Goal: Task Accomplishment & Management: Manage account settings

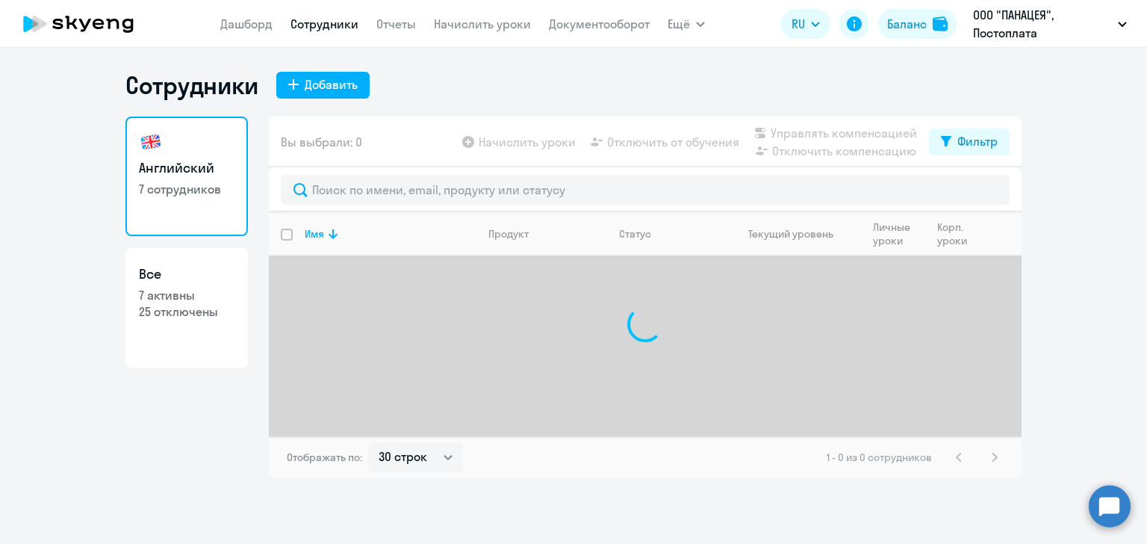
select select "30"
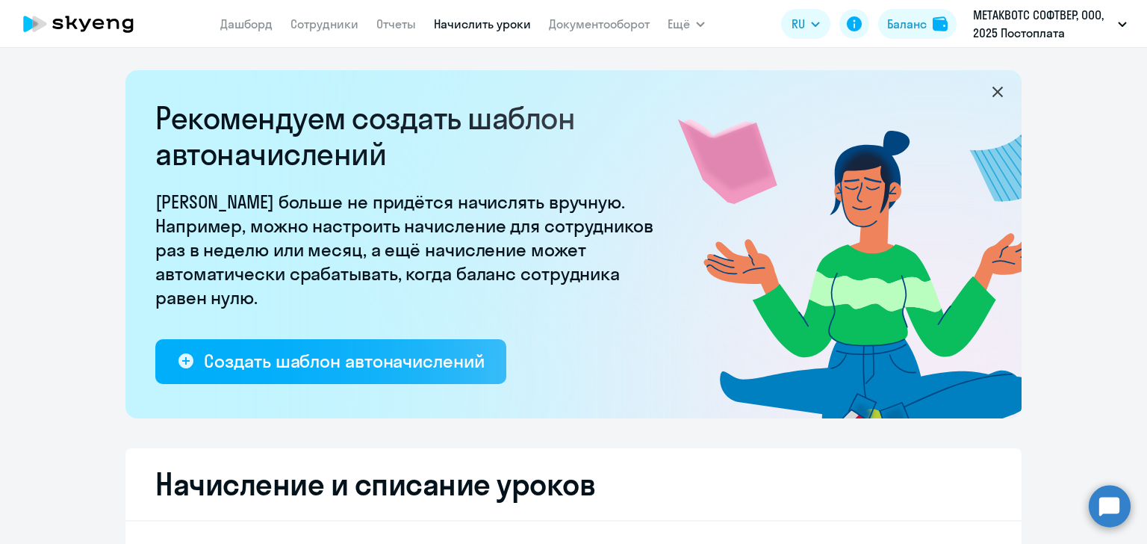
select select "10"
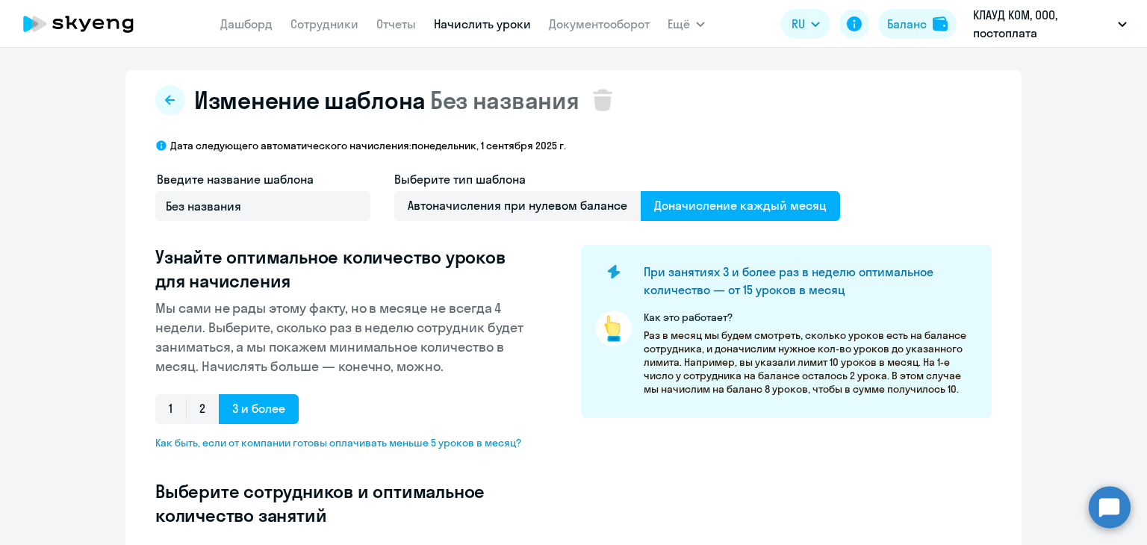
select select "10"
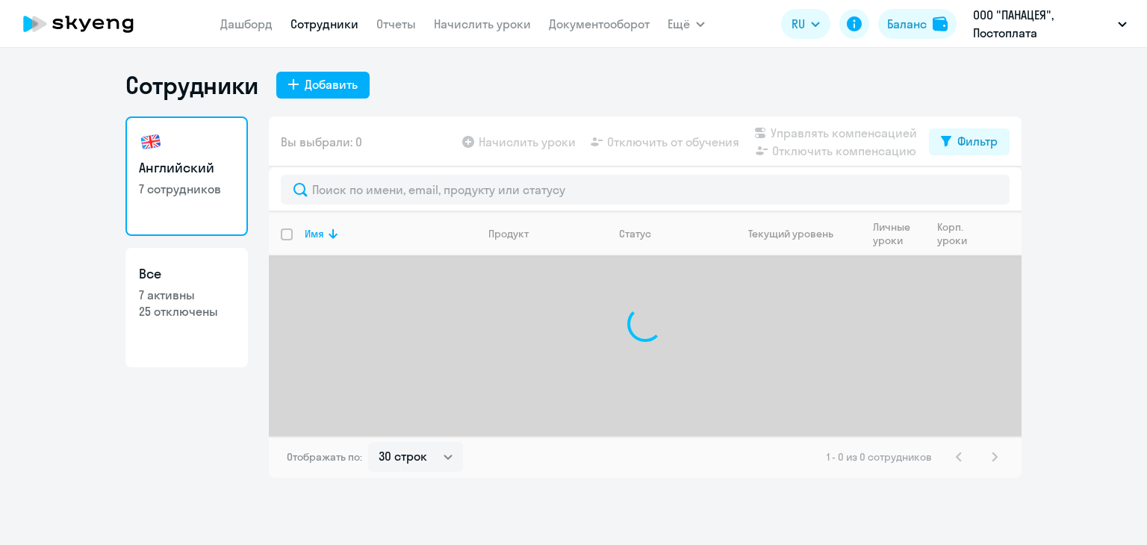
select select "30"
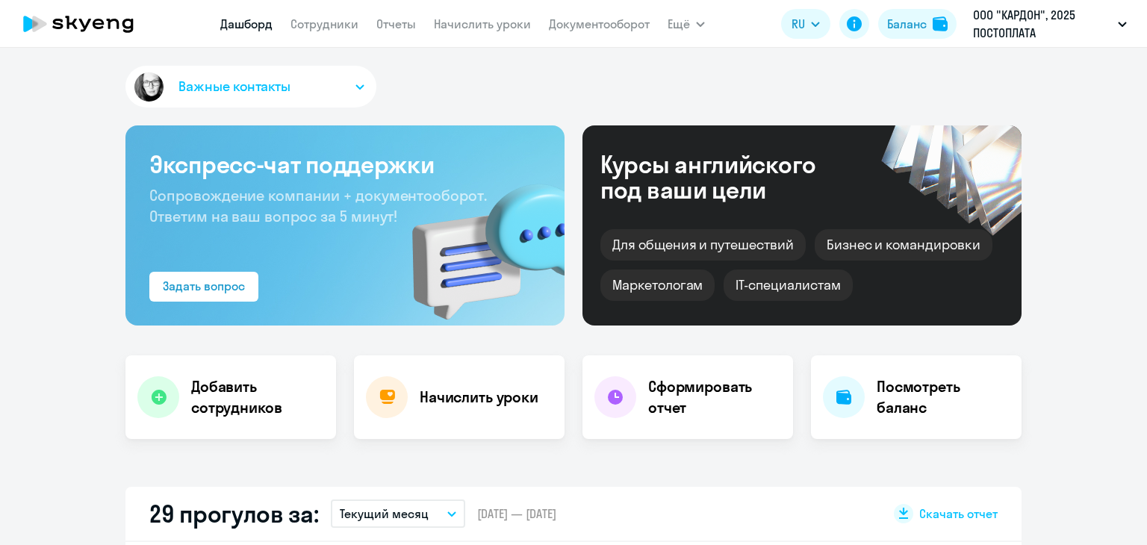
select select "30"
click at [336, 28] on link "Сотрудники" at bounding box center [325, 23] width 68 height 15
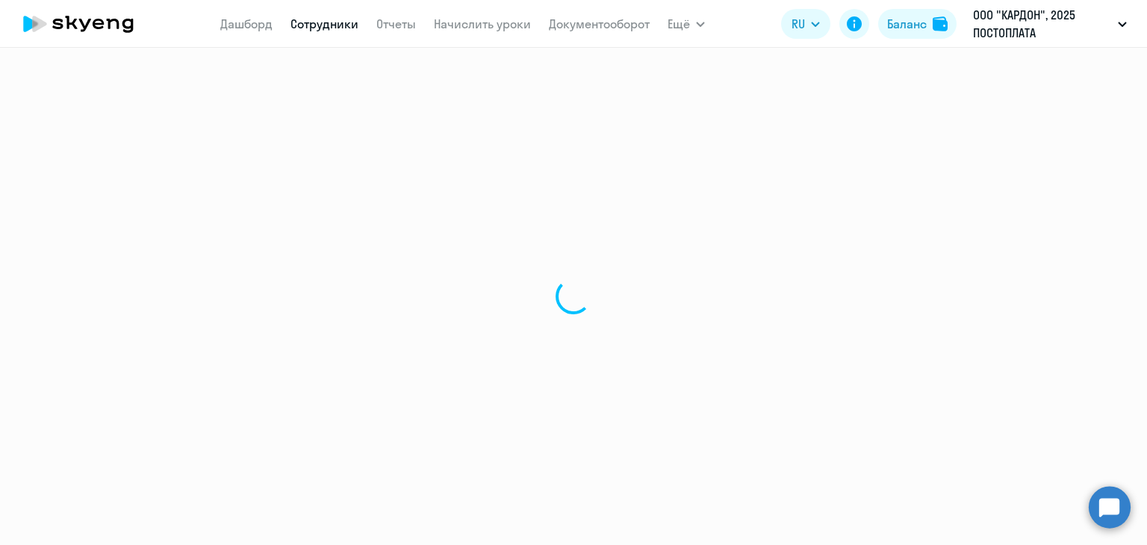
select select "30"
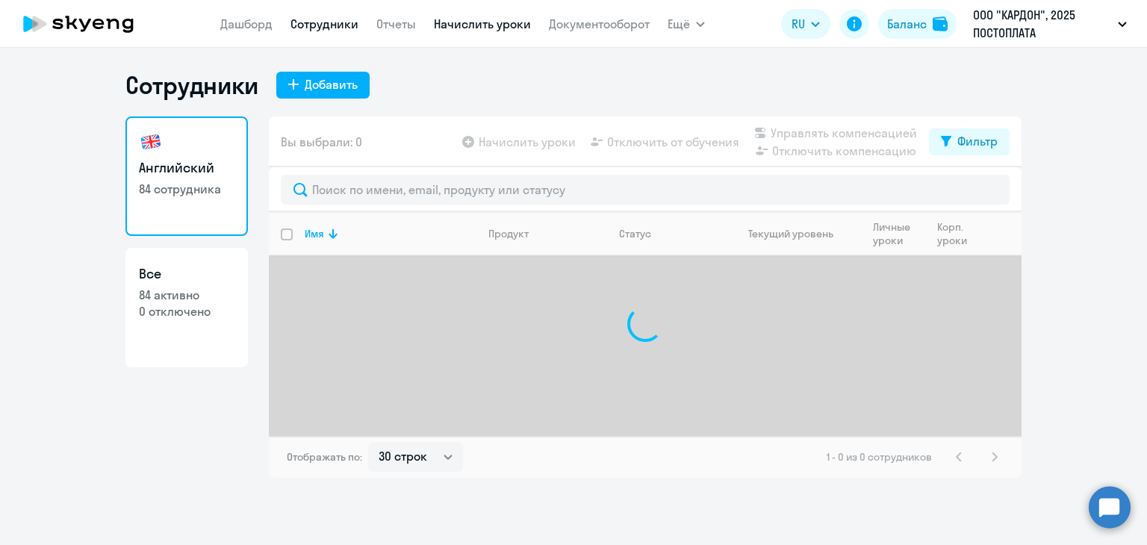
click at [463, 25] on link "Начислить уроки" at bounding box center [482, 23] width 97 height 15
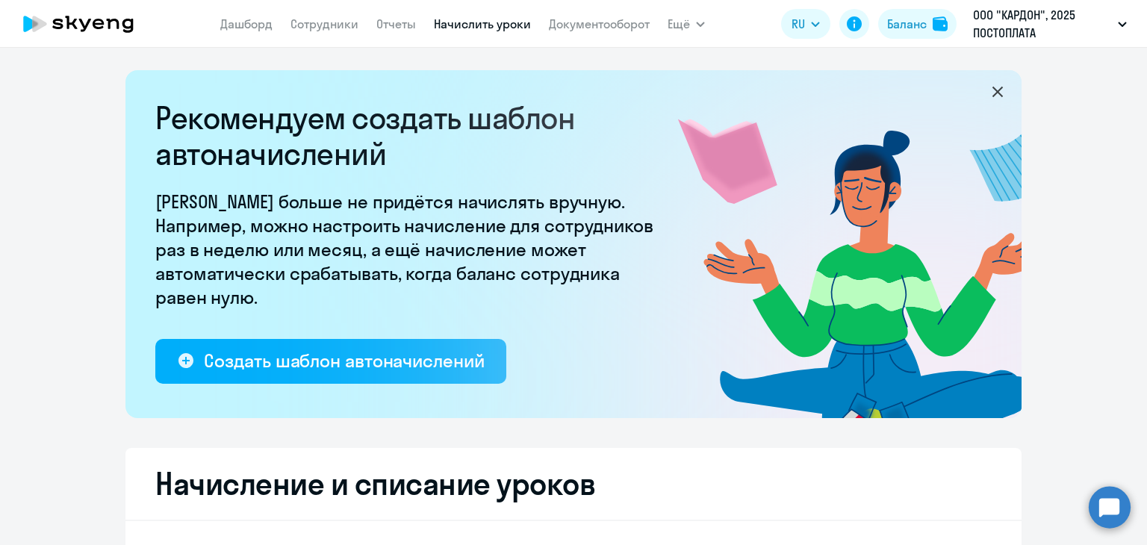
select select "10"
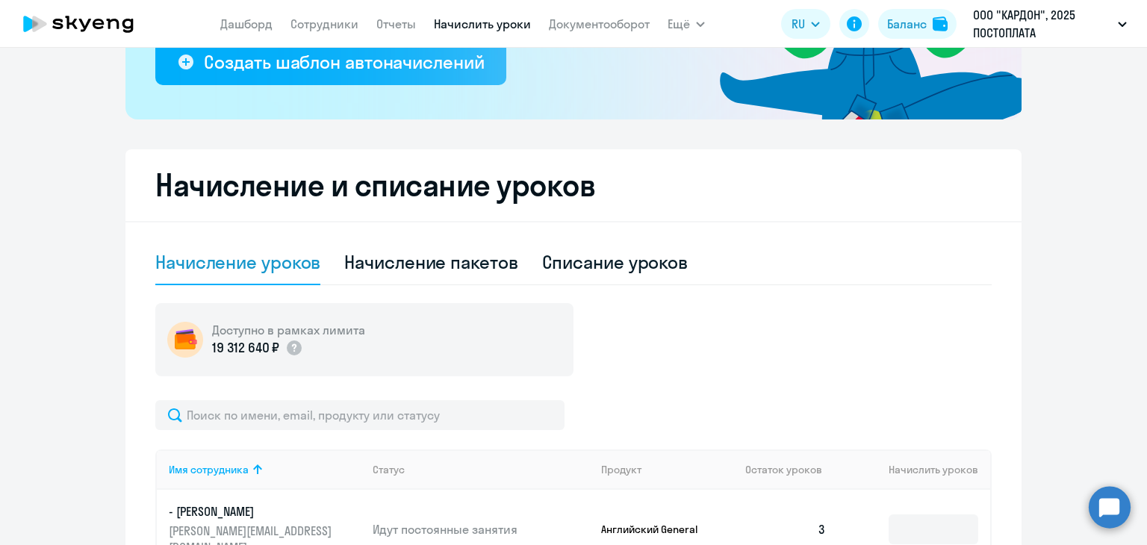
scroll to position [523, 0]
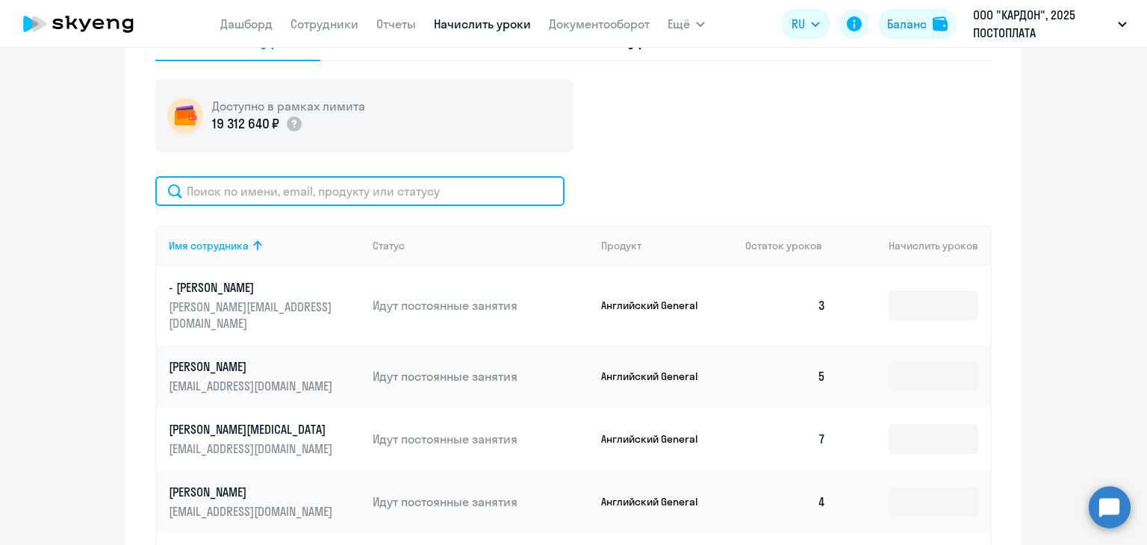
click at [250, 196] on input "text" at bounding box center [359, 191] width 409 height 30
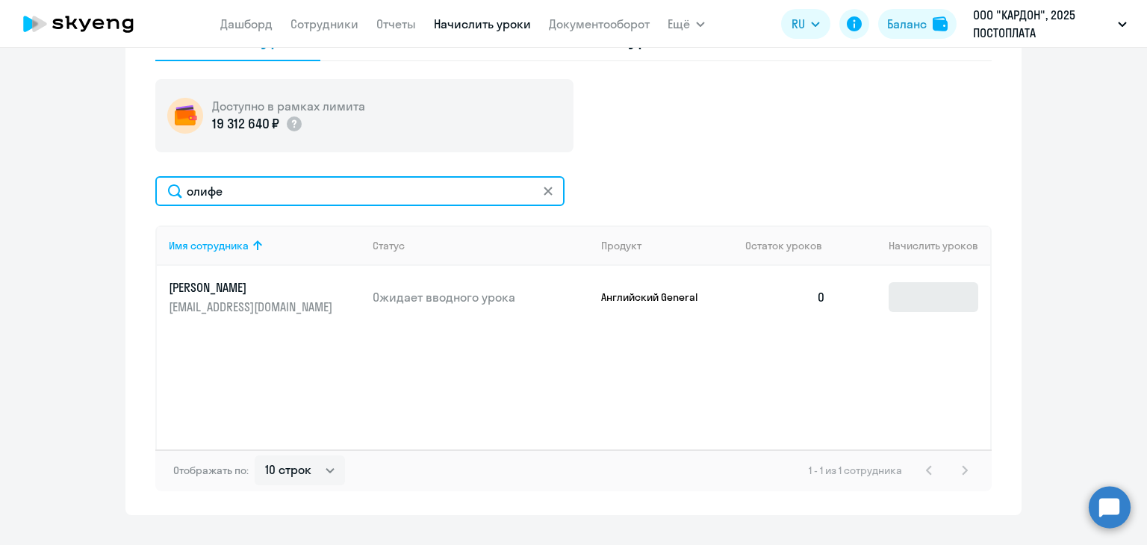
type input "олифе"
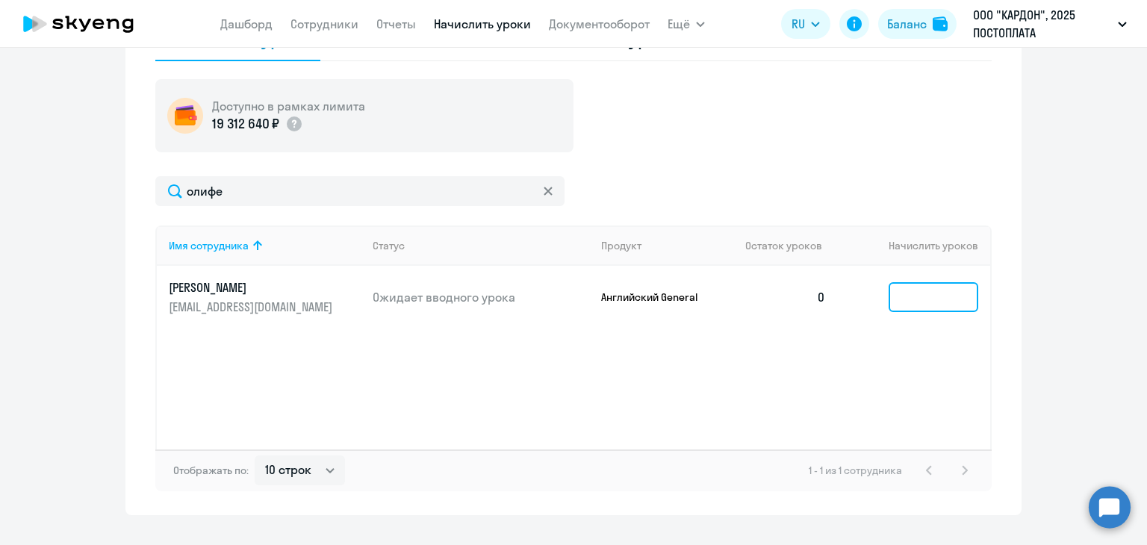
click at [954, 298] on input at bounding box center [934, 297] width 90 height 30
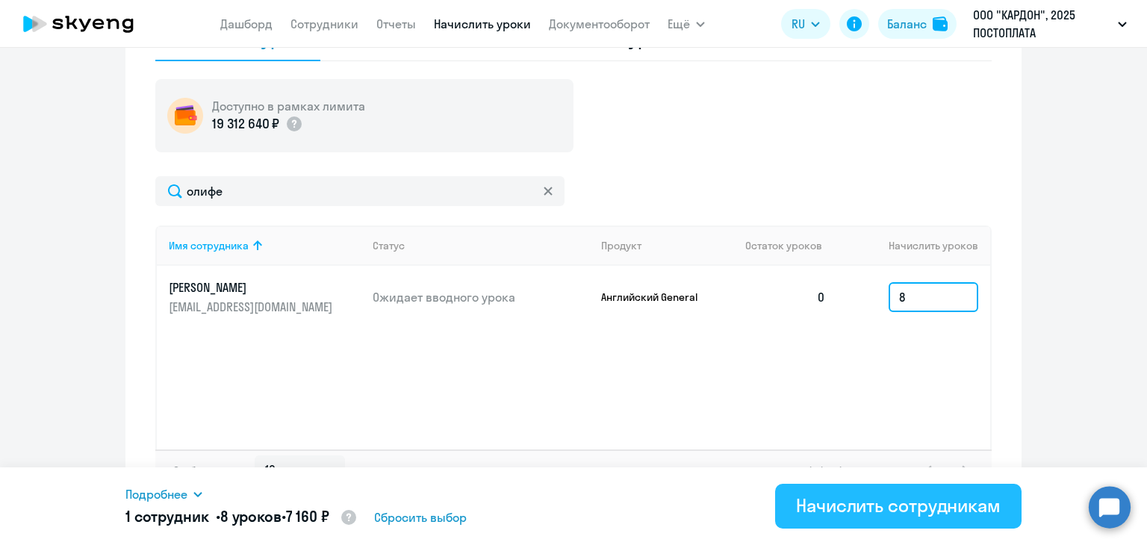
type input "8"
click at [860, 509] on div "Начислить сотрудникам" at bounding box center [898, 506] width 205 height 24
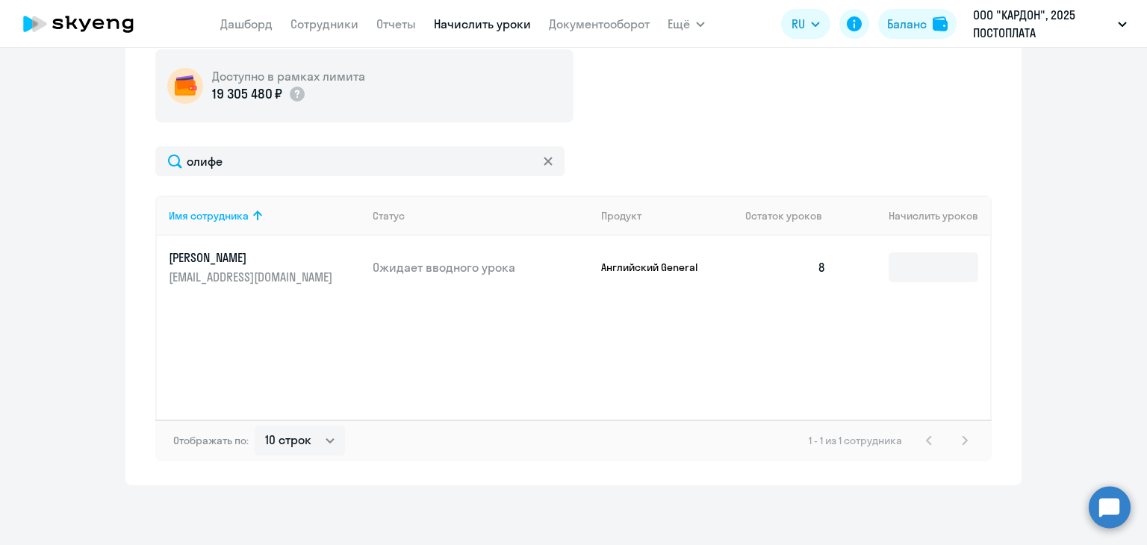
scroll to position [105, 0]
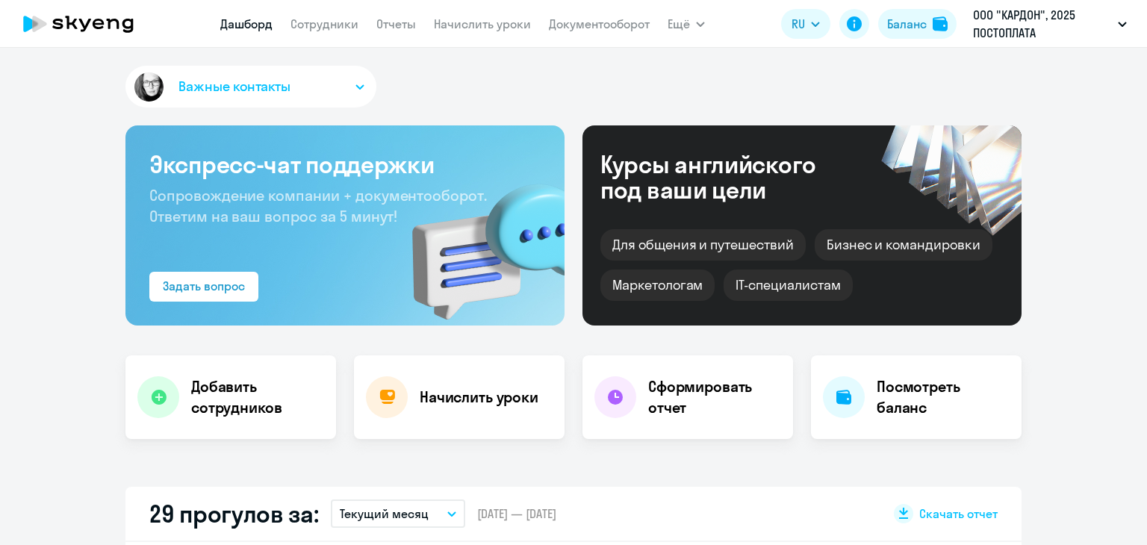
select select "30"
click at [484, 22] on link "Начислить уроки" at bounding box center [482, 23] width 97 height 15
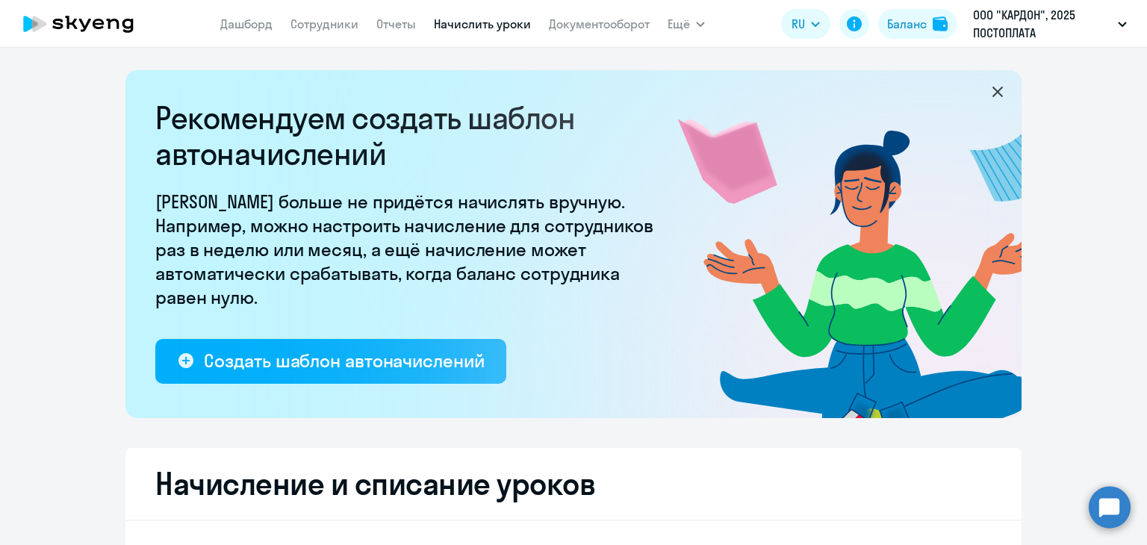
select select "10"
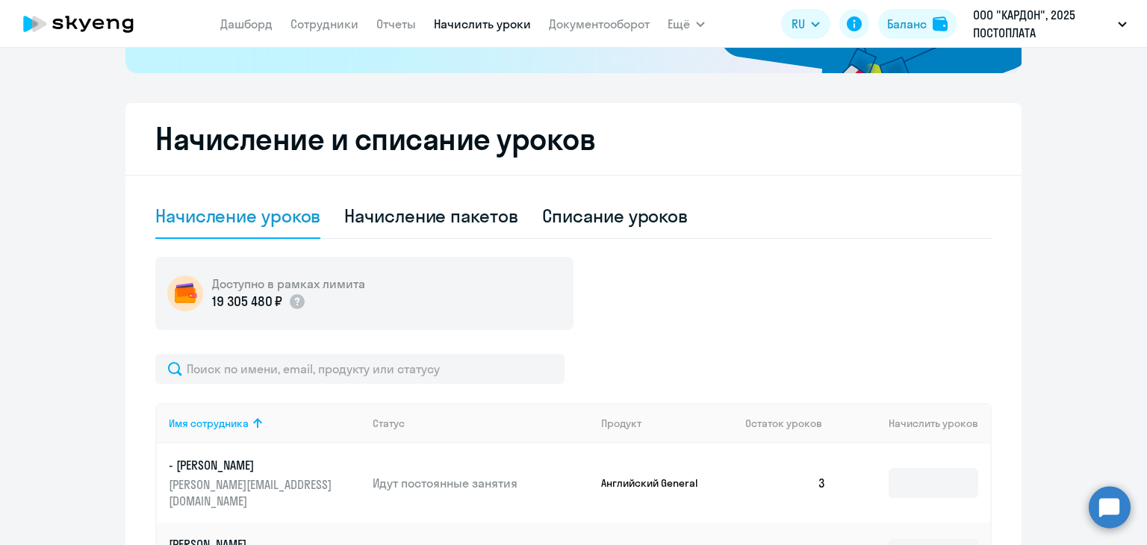
scroll to position [373, 0]
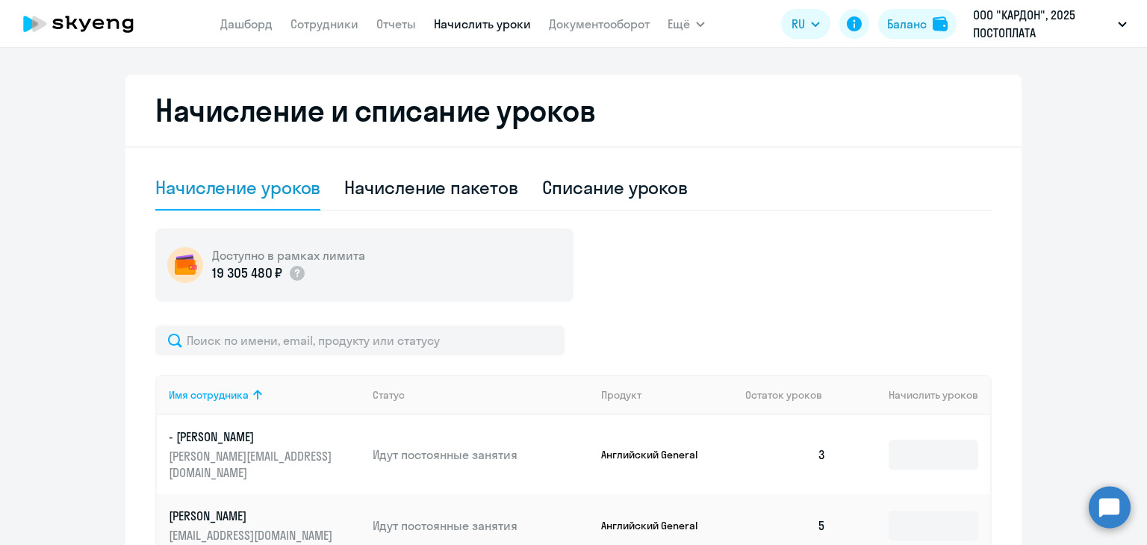
click at [695, 187] on div "Начисление уроков Начисление пакетов Списание уроков" at bounding box center [573, 188] width 836 height 45
click at [663, 187] on div "Списание уроков" at bounding box center [615, 187] width 146 height 24
select select "10"
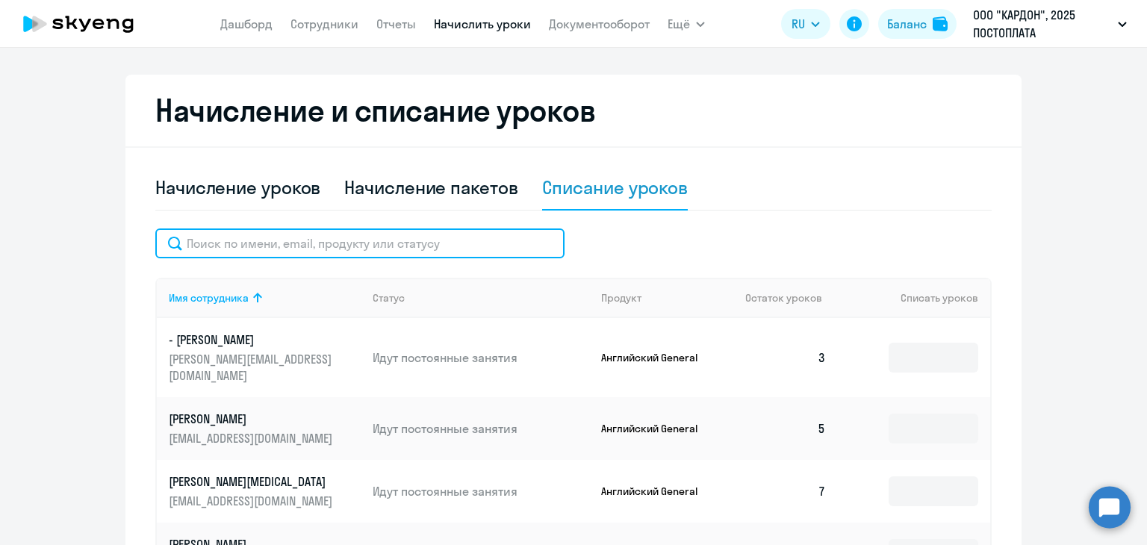
click at [285, 250] on input "text" at bounding box center [359, 244] width 409 height 30
paste input "[EMAIL_ADDRESS][DOMAIN_NAME]"
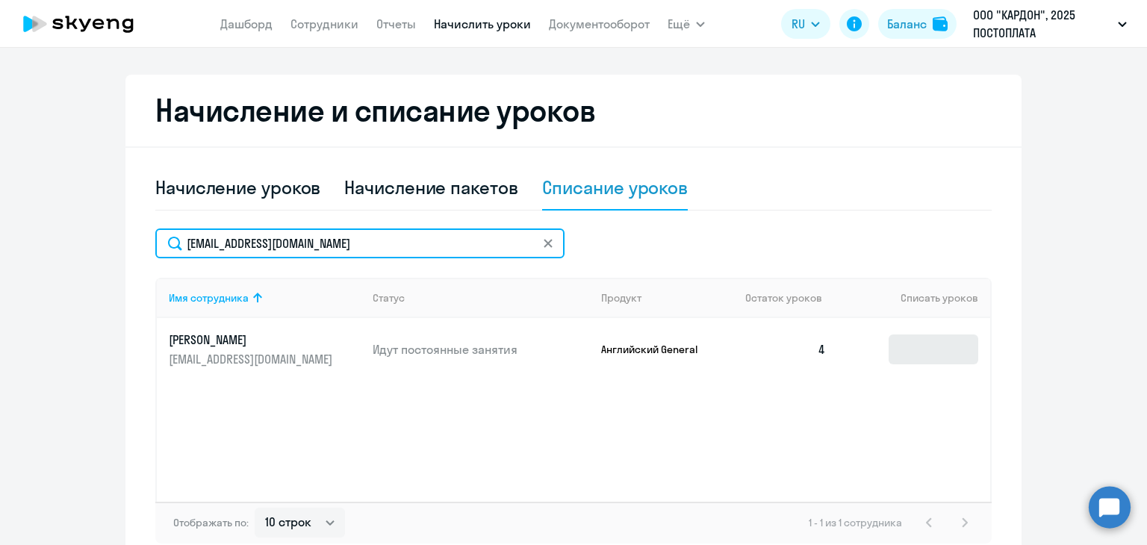
type input "[EMAIL_ADDRESS][DOMAIN_NAME]"
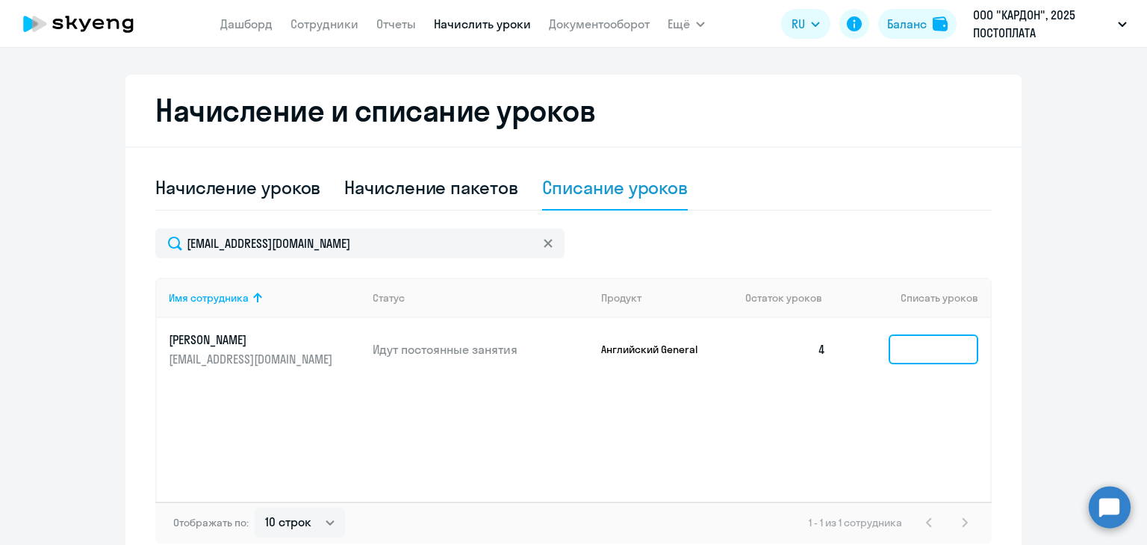
click at [956, 346] on input at bounding box center [934, 350] width 90 height 30
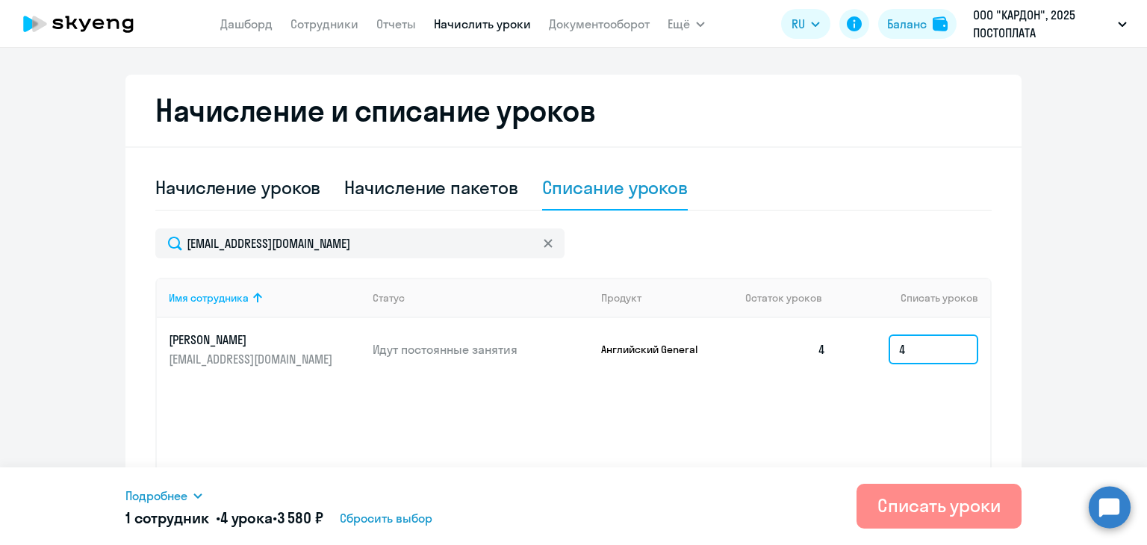
type input "4"
click at [902, 495] on div "Списать уроки" at bounding box center [938, 506] width 123 height 24
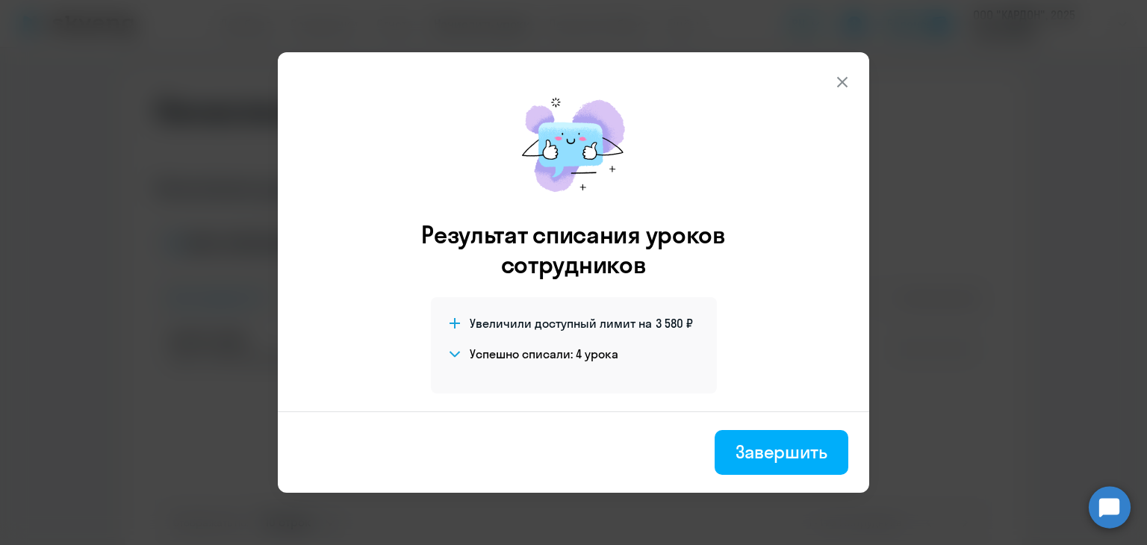
click at [839, 78] on icon at bounding box center [842, 82] width 10 height 10
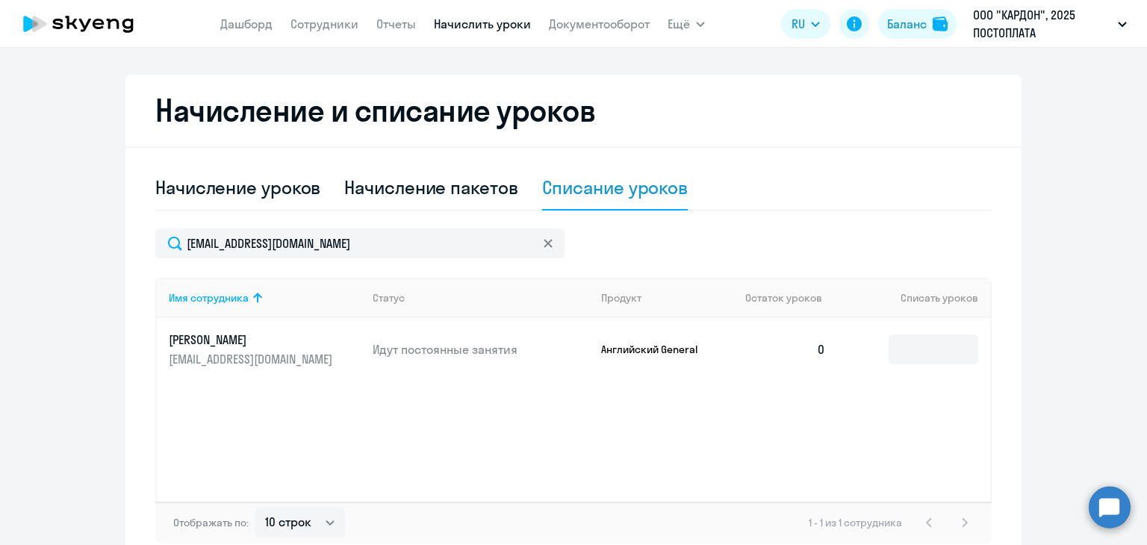
click at [544, 240] on icon at bounding box center [548, 243] width 9 height 9
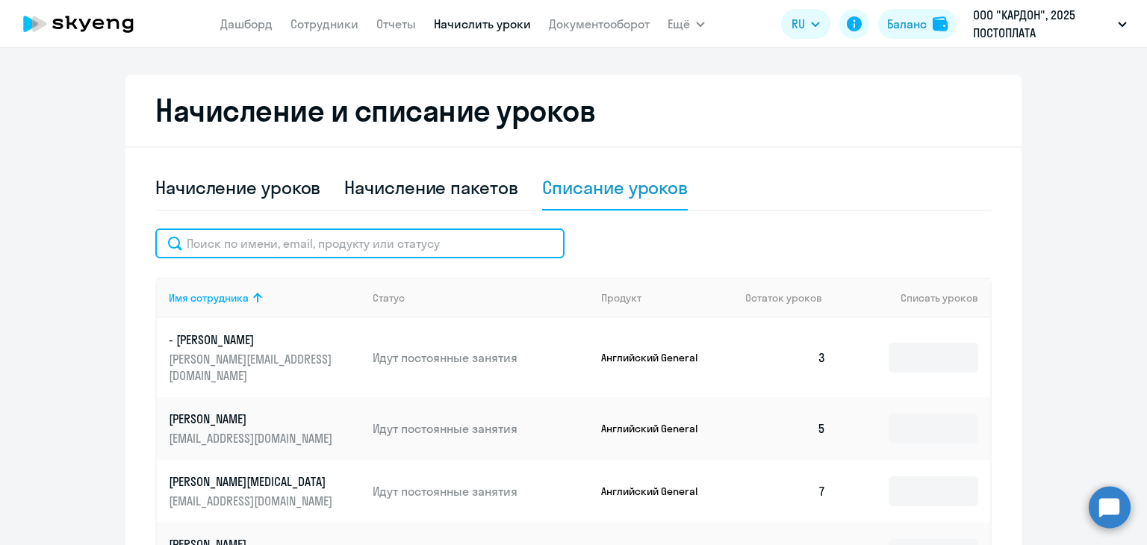
paste input "[EMAIL_ADDRESS][DOMAIN_NAME]"
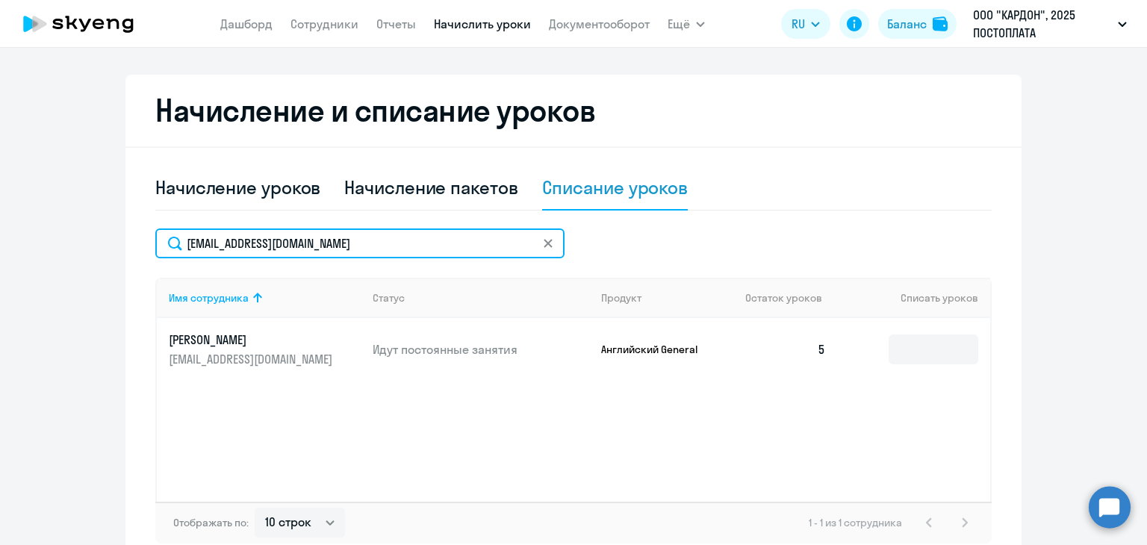
type input "[EMAIL_ADDRESS][DOMAIN_NAME]"
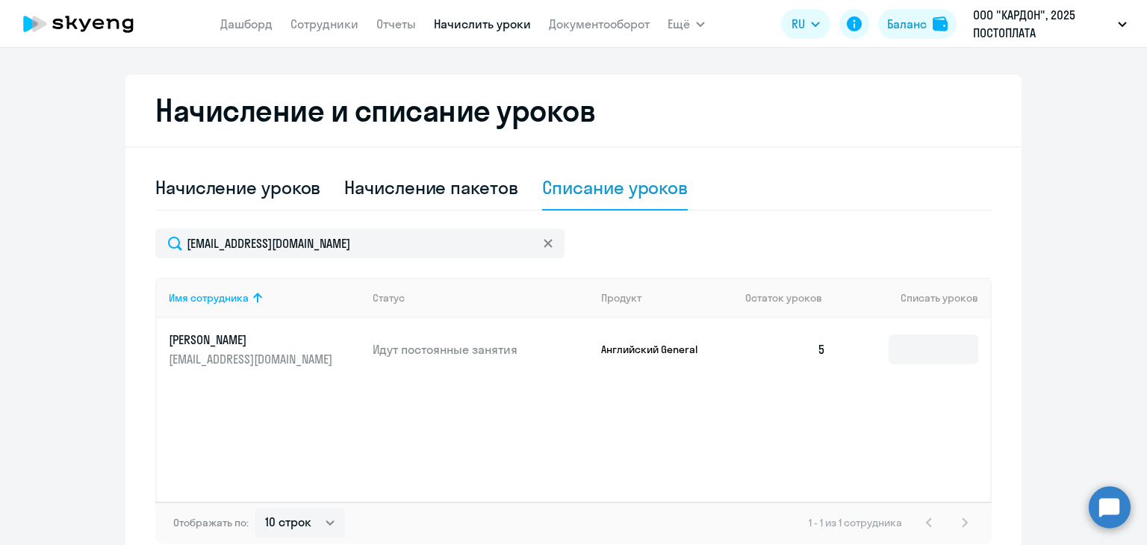
drag, startPoint x: 996, startPoint y: 350, endPoint x: 980, endPoint y: 350, distance: 16.4
click at [996, 350] on div "Начисление и списание уроков Начисление уроков Начисление пакетов Списание урок…" at bounding box center [573, 321] width 896 height 493
click at [953, 351] on input at bounding box center [934, 350] width 90 height 30
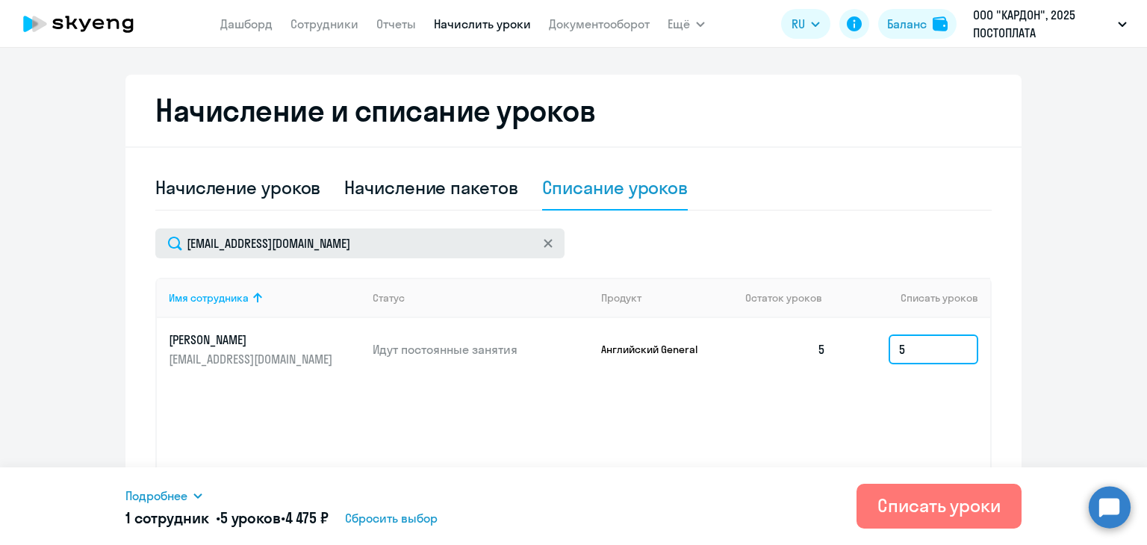
type input "5"
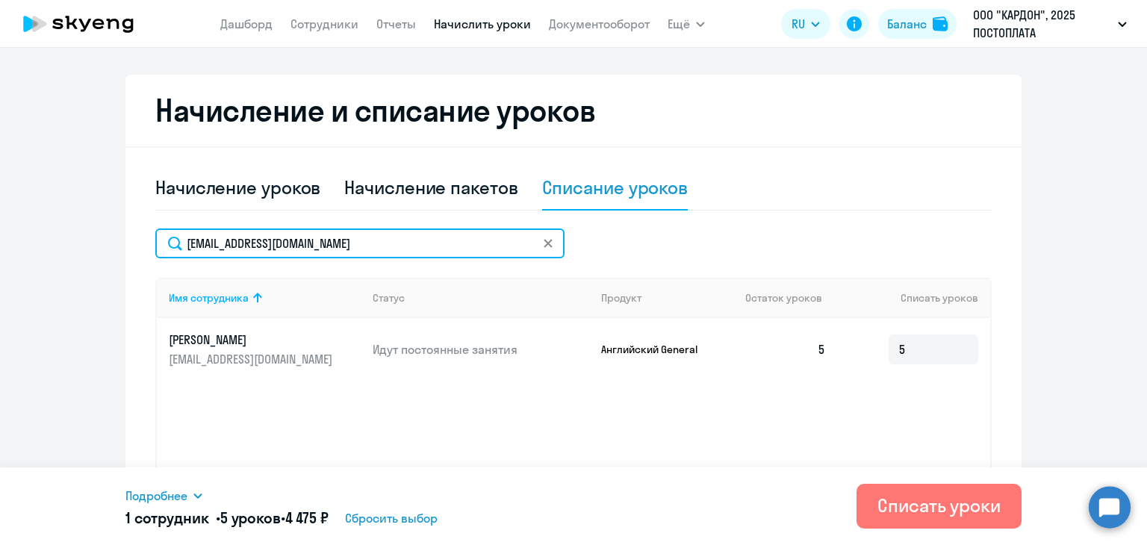
drag, startPoint x: 280, startPoint y: 239, endPoint x: 145, endPoint y: 243, distance: 135.2
click at [145, 243] on div "Начисление и списание уроков Начисление уроков Начисление пакетов Списание урок…" at bounding box center [573, 321] width 896 height 493
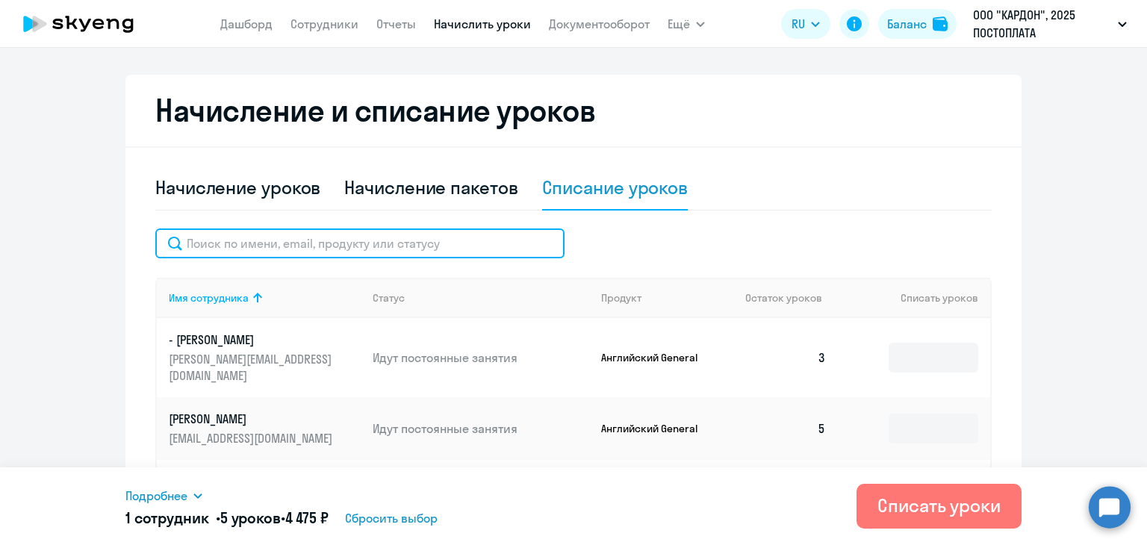
paste input "[EMAIL_ADDRESS][DOMAIN_NAME]"
type input "[EMAIL_ADDRESS][DOMAIN_NAME]"
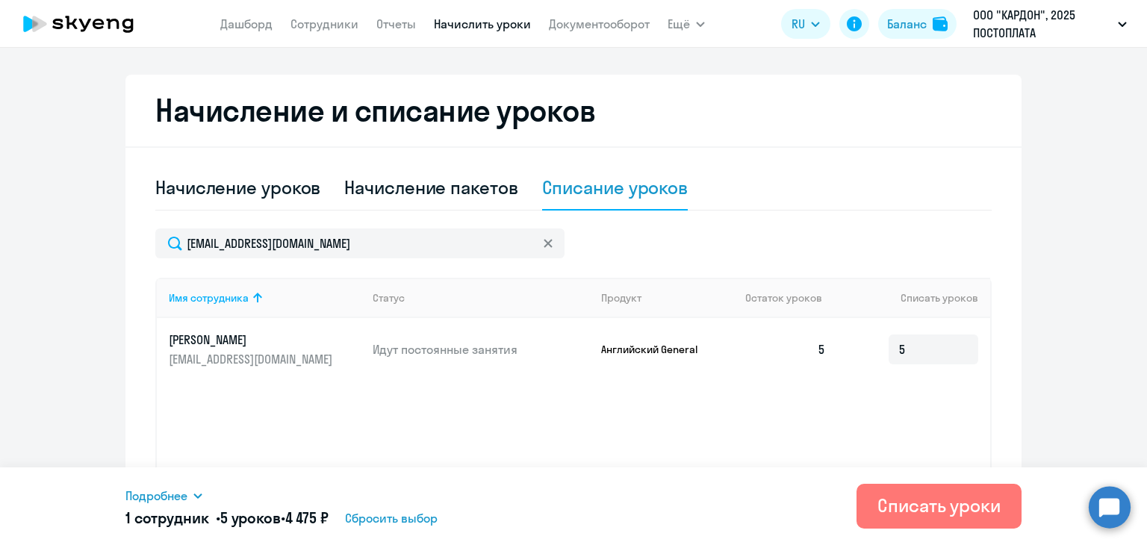
drag, startPoint x: 541, startPoint y: 245, endPoint x: 512, endPoint y: 370, distance: 129.0
click at [544, 245] on icon at bounding box center [548, 243] width 9 height 9
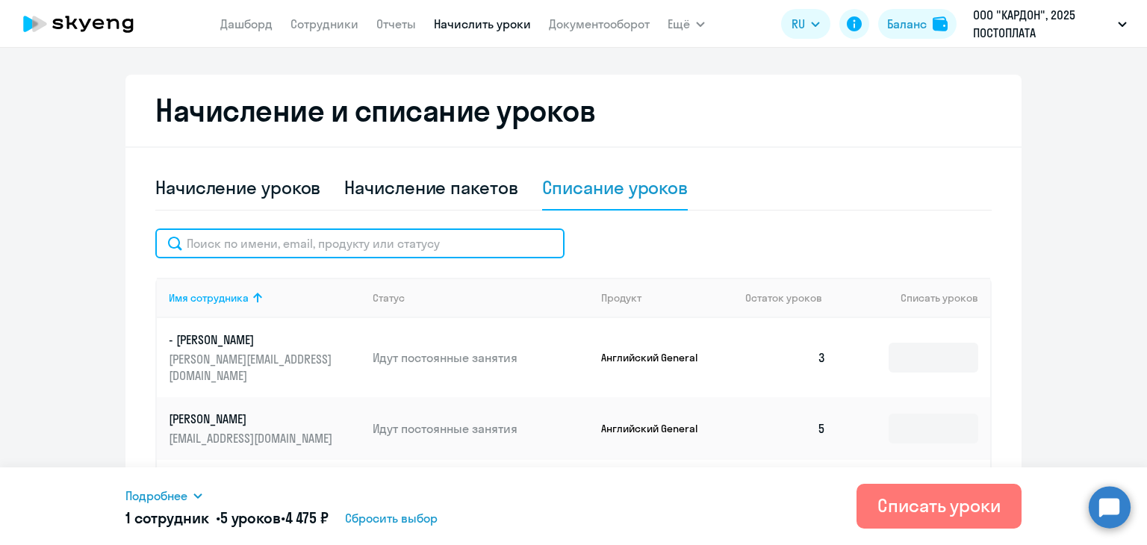
click at [217, 243] on input "text" at bounding box center [359, 244] width 409 height 30
paste input "[EMAIL_ADDRESS][DOMAIN_NAME]"
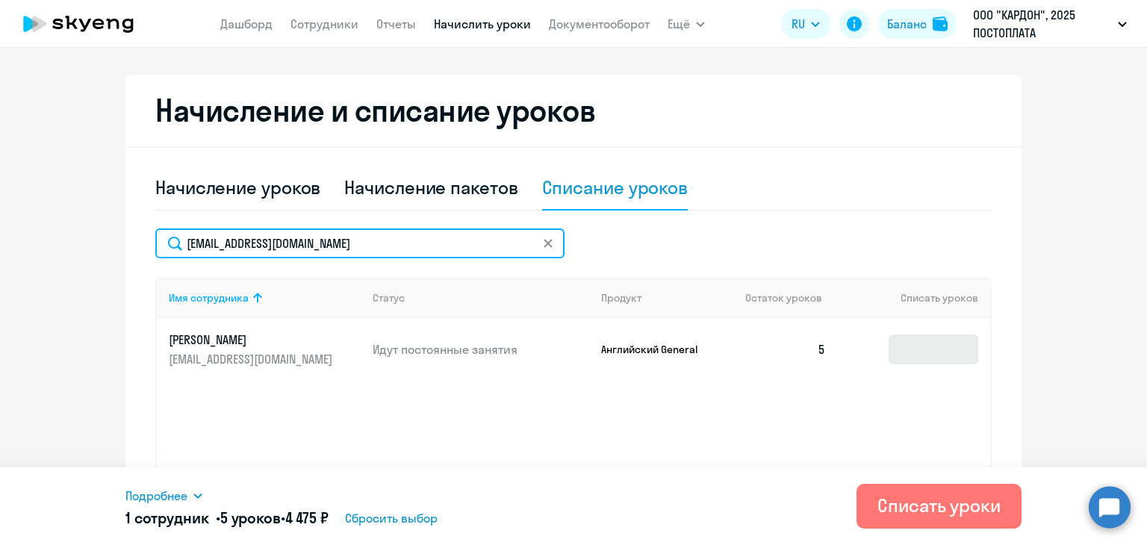
type input "[EMAIL_ADDRESS][DOMAIN_NAME]"
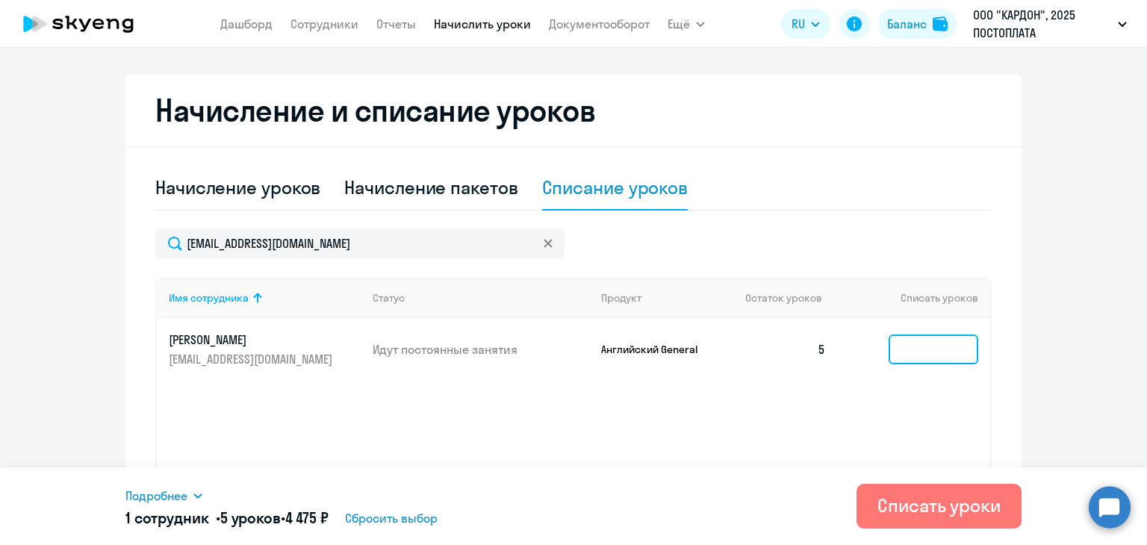
click at [912, 344] on input at bounding box center [934, 350] width 90 height 30
type input "5"
click at [544, 242] on icon at bounding box center [548, 243] width 9 height 9
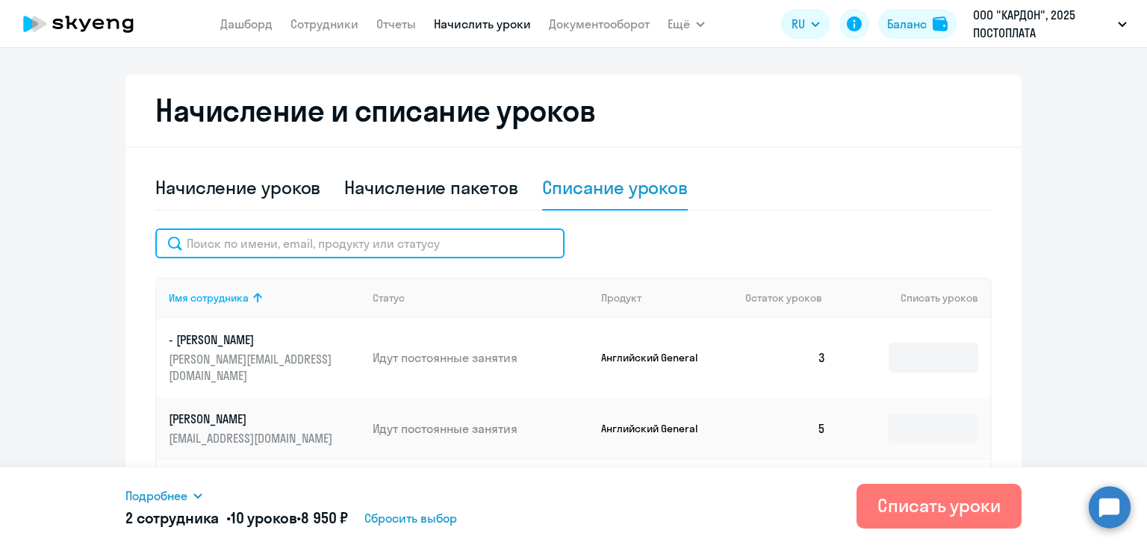
paste input "[EMAIL_ADDRESS][DOMAIN_NAME]"
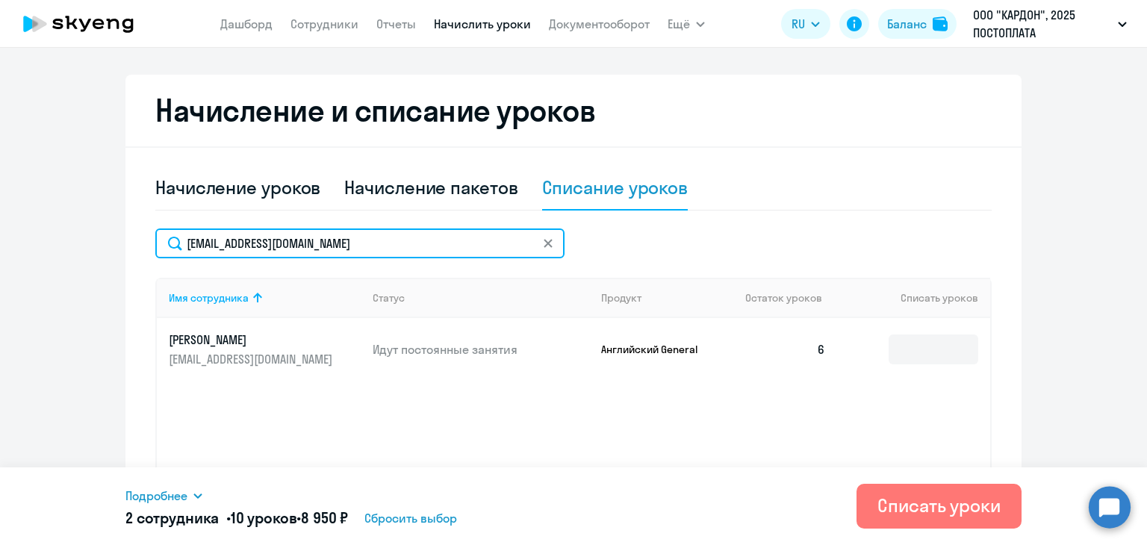
type input "[EMAIL_ADDRESS][DOMAIN_NAME]"
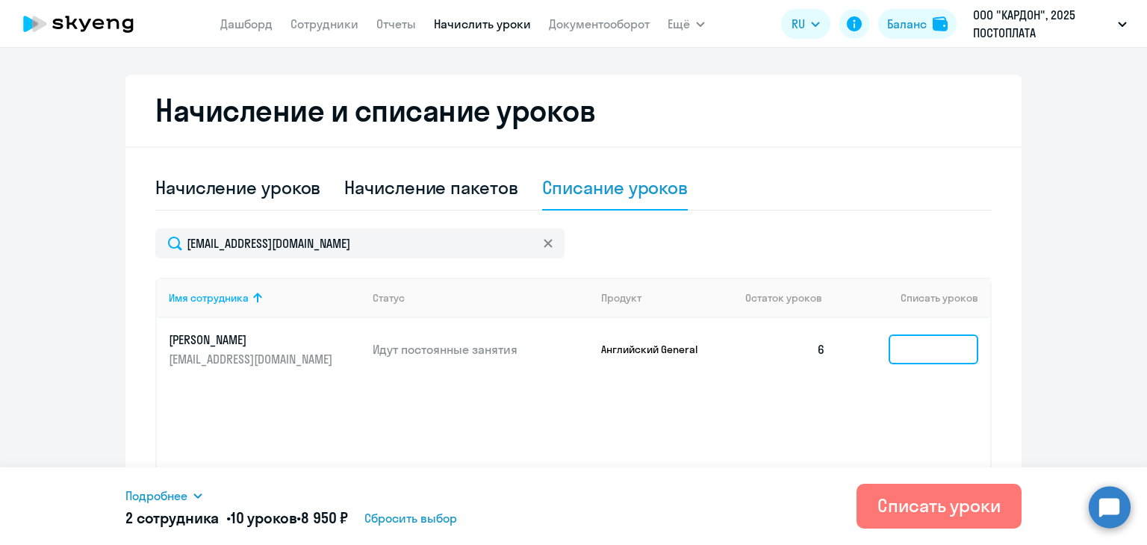
click at [930, 343] on input at bounding box center [934, 350] width 90 height 30
type input "6"
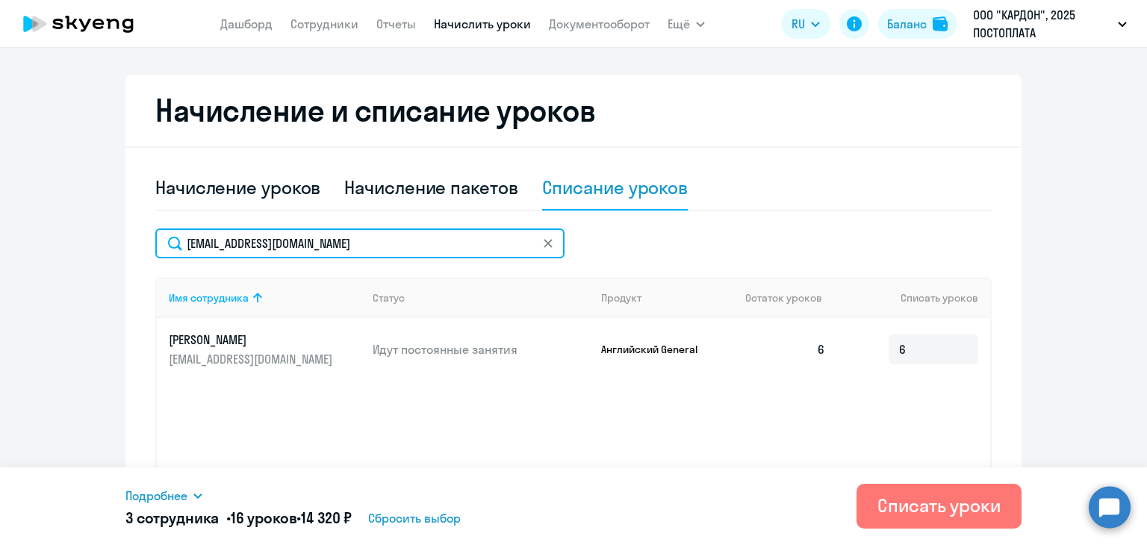
drag, startPoint x: 320, startPoint y: 242, endPoint x: 117, endPoint y: 243, distance: 202.4
click at [117, 243] on ng-component "Рекомендуем создать шаблон автоначислений Уроки больше не придётся начислять вр…" at bounding box center [573, 132] width 1147 height 871
paste input "[EMAIL_ADDRESS][DOMAIN_NAME]"
type input "[EMAIL_ADDRESS][DOMAIN_NAME]"
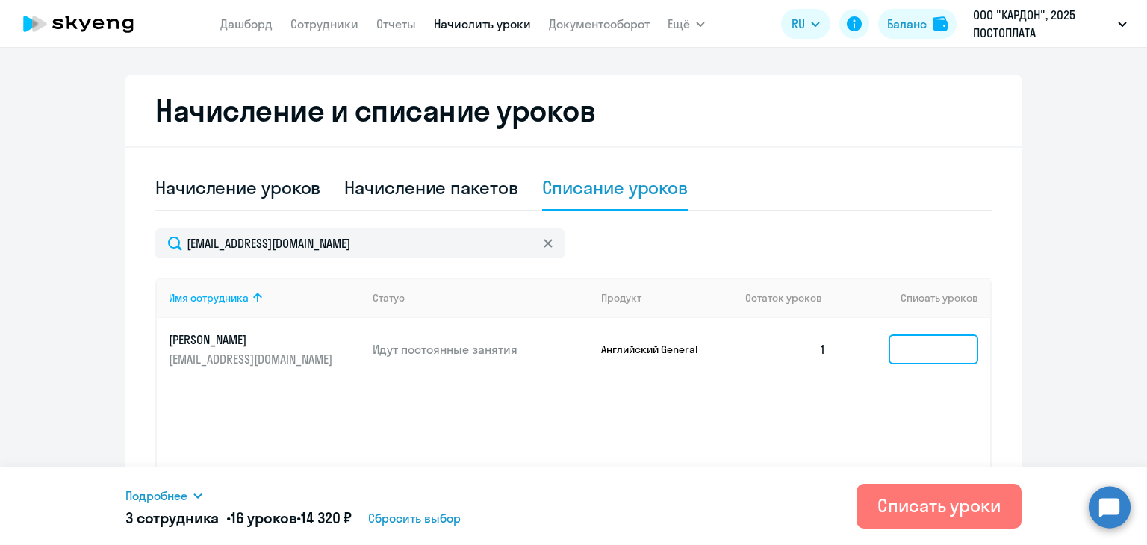
click at [909, 347] on input at bounding box center [934, 350] width 90 height 30
type input "1"
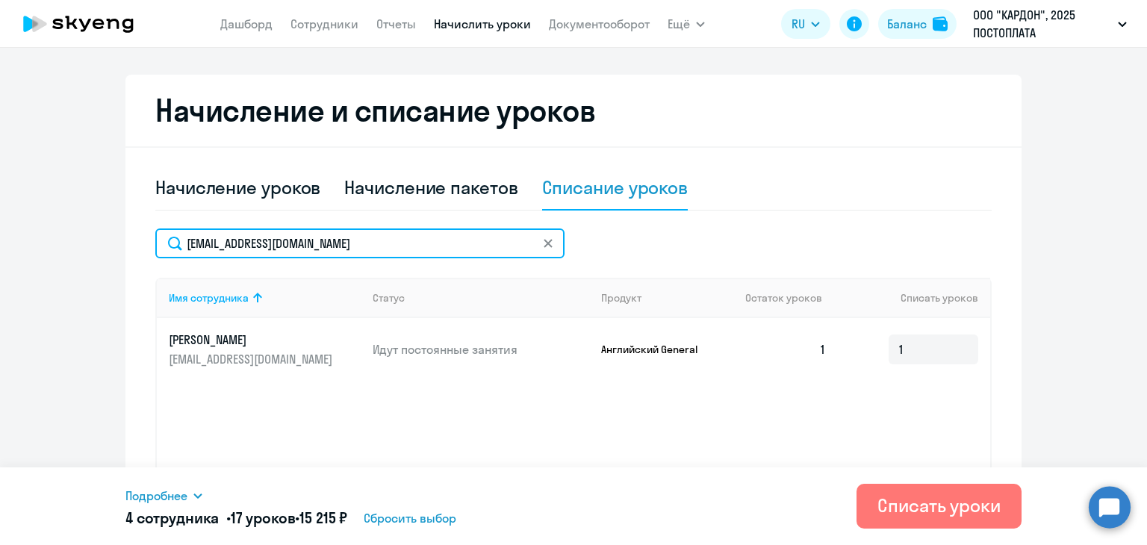
drag, startPoint x: 324, startPoint y: 249, endPoint x: 140, endPoint y: 246, distance: 183.7
click at [140, 246] on div "Начисление и списание уроков Начисление уроков Начисление пакетов Списание урок…" at bounding box center [573, 321] width 896 height 493
paste input "[EMAIL_ADDRESS][DOMAIN_NAME]"
type input "[EMAIL_ADDRESS][DOMAIN_NAME]"
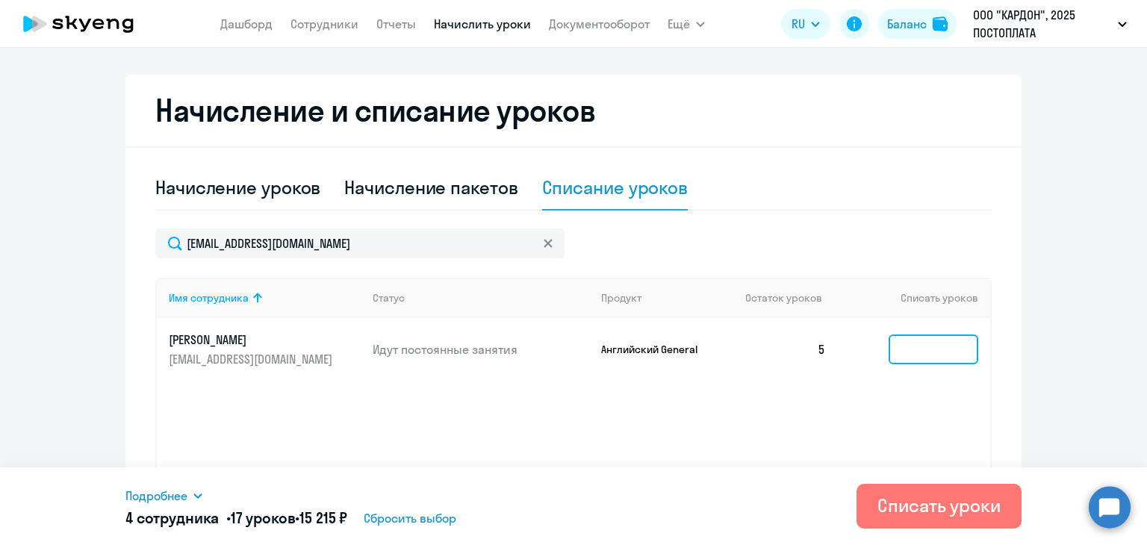
click at [925, 341] on input at bounding box center [934, 350] width 90 height 30
type input "5"
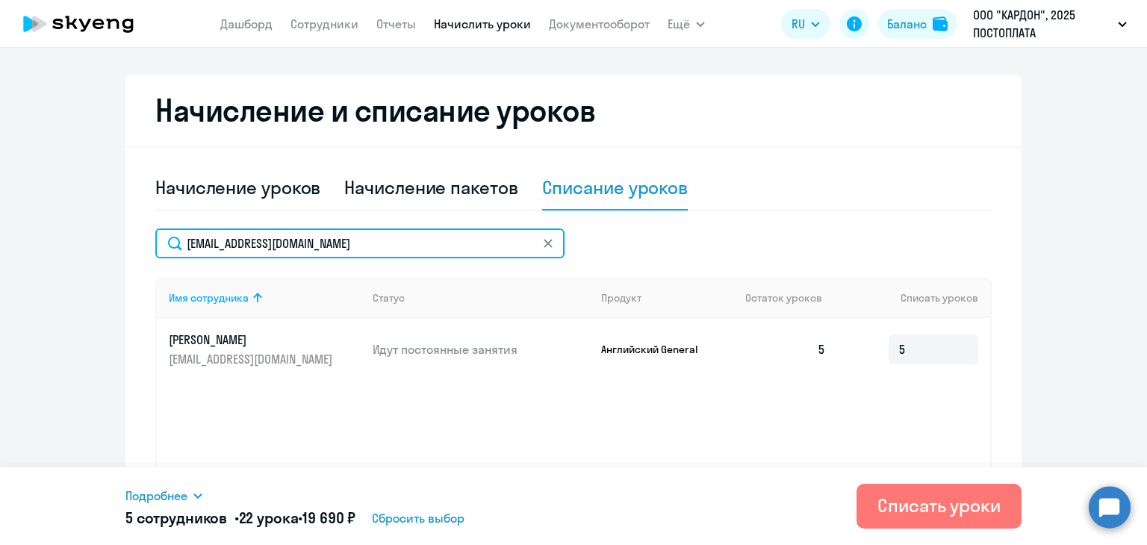
drag, startPoint x: 255, startPoint y: 240, endPoint x: 122, endPoint y: 246, distance: 133.1
click at [125, 246] on div "Начисление и списание уроков Начисление уроков Начисление пакетов Списание урок…" at bounding box center [573, 321] width 896 height 493
paste input "[EMAIL_ADDRESS][DOMAIN_NAME]"
type input "[EMAIL_ADDRESS][DOMAIN_NAME]"
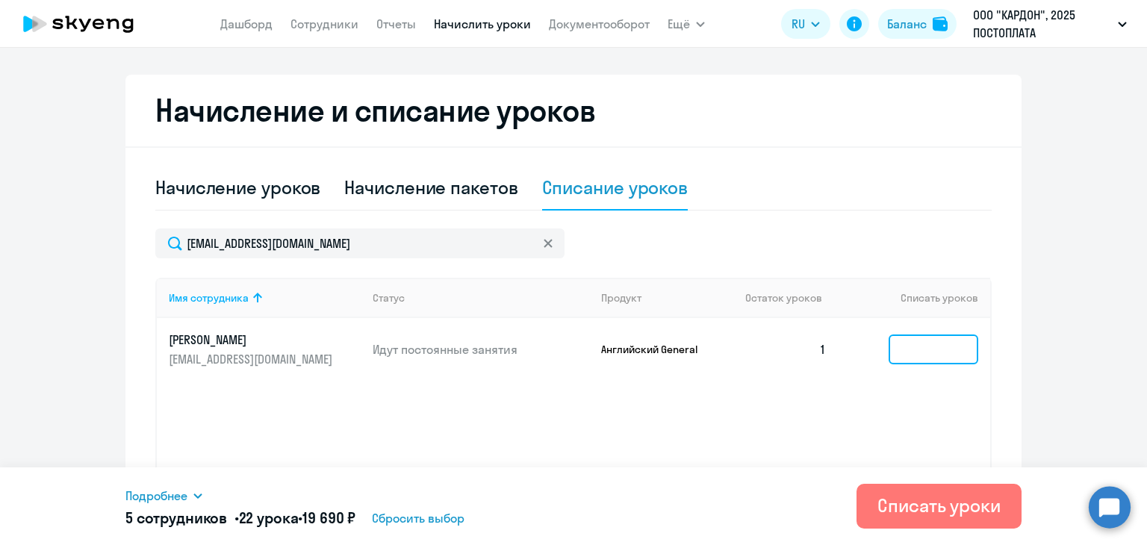
click at [928, 347] on input at bounding box center [934, 350] width 90 height 30
type input "1"
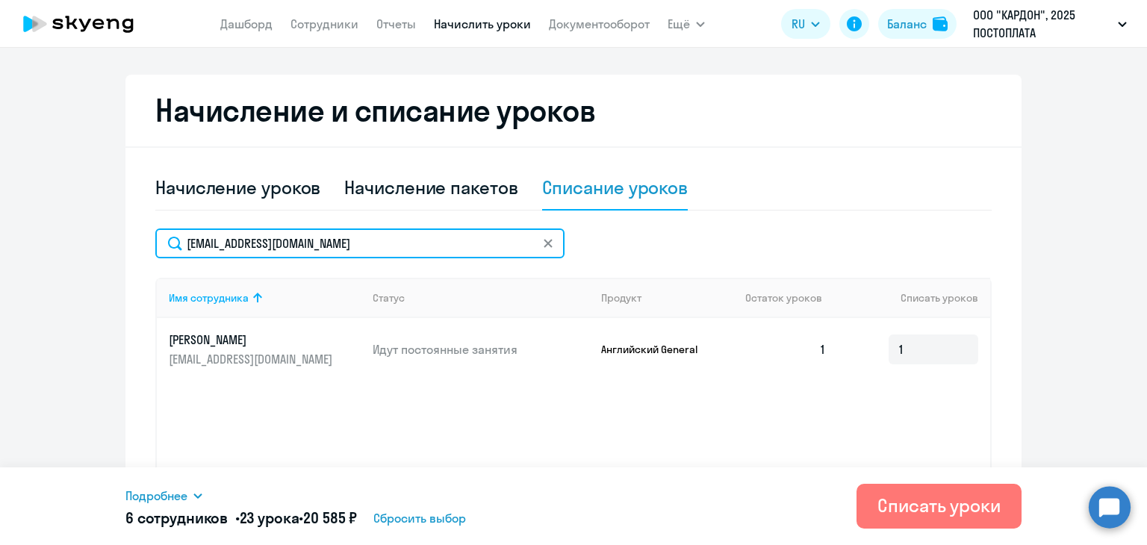
drag, startPoint x: 317, startPoint y: 249, endPoint x: 161, endPoint y: 240, distance: 156.3
click at [161, 240] on input "[EMAIL_ADDRESS][DOMAIN_NAME]" at bounding box center [359, 244] width 409 height 30
paste input "[EMAIL_ADDRESS][DOMAIN_NAME]"
type input "[EMAIL_ADDRESS][DOMAIN_NAME]"
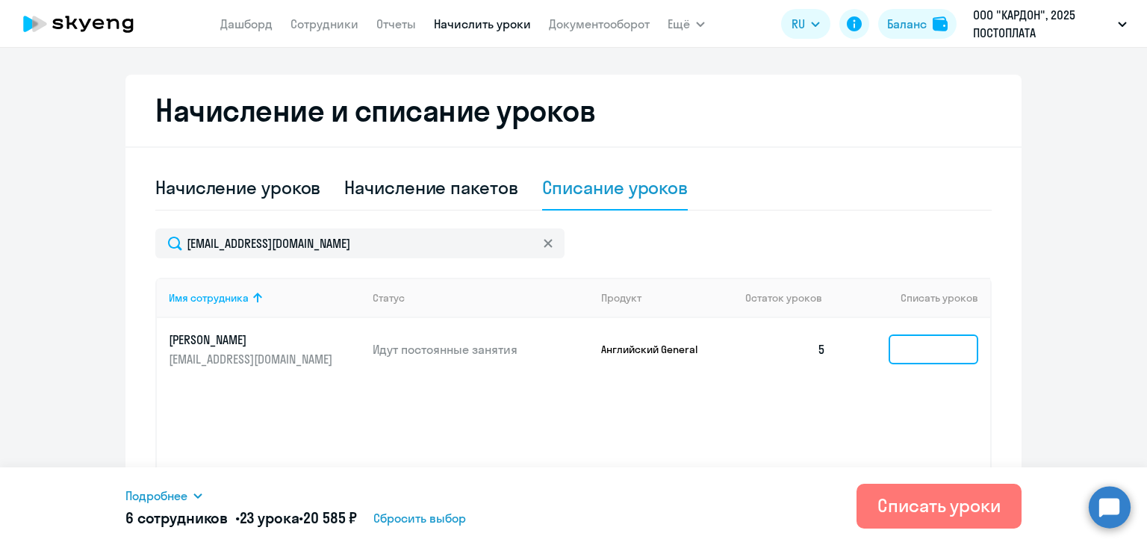
click at [928, 343] on input at bounding box center [934, 350] width 90 height 30
type input "5"
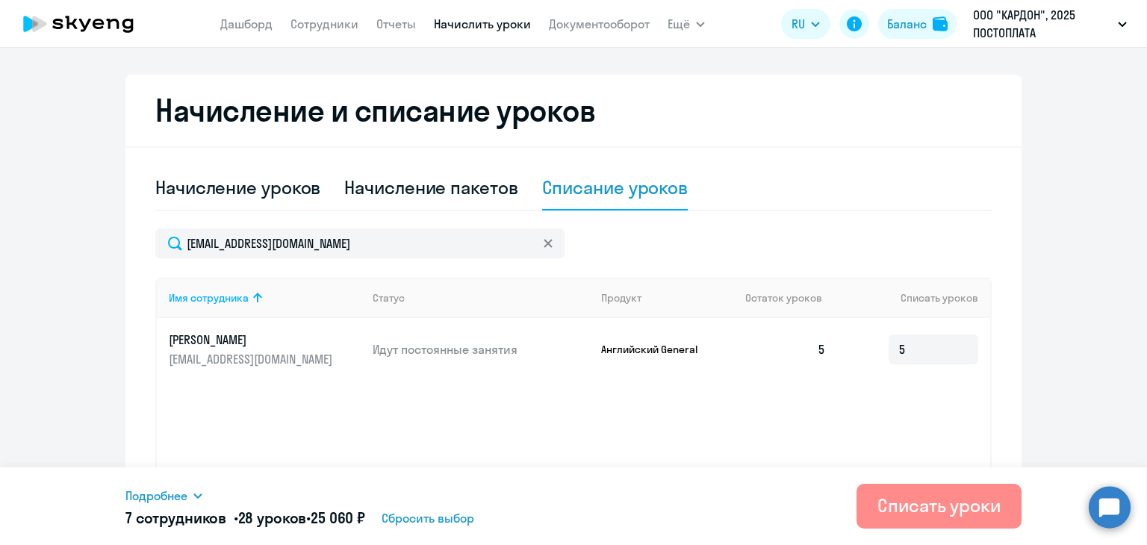
click at [915, 508] on div "Списать уроки" at bounding box center [938, 506] width 123 height 24
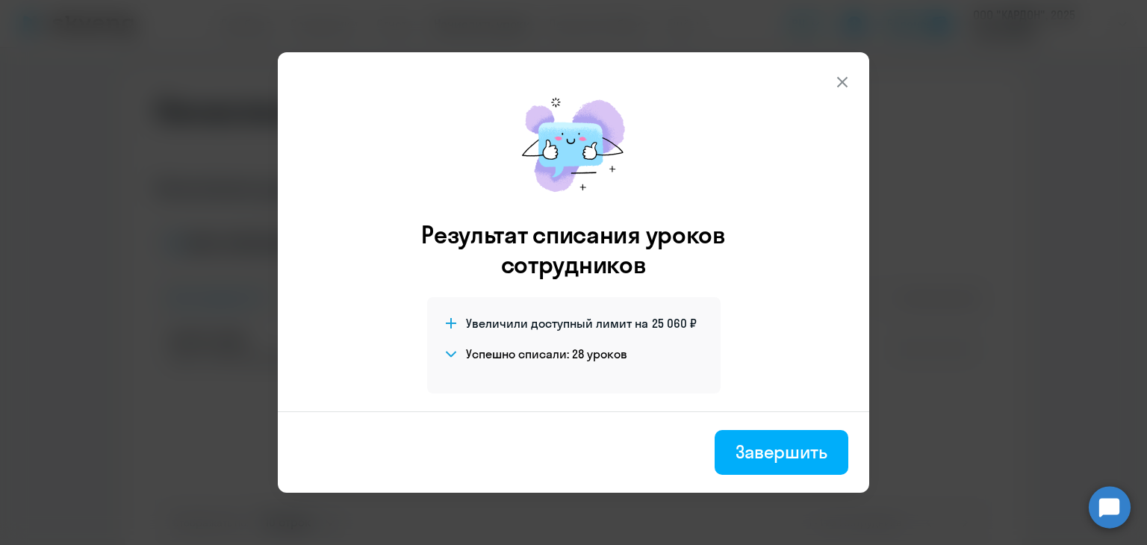
click at [839, 81] on icon at bounding box center [842, 82] width 18 height 18
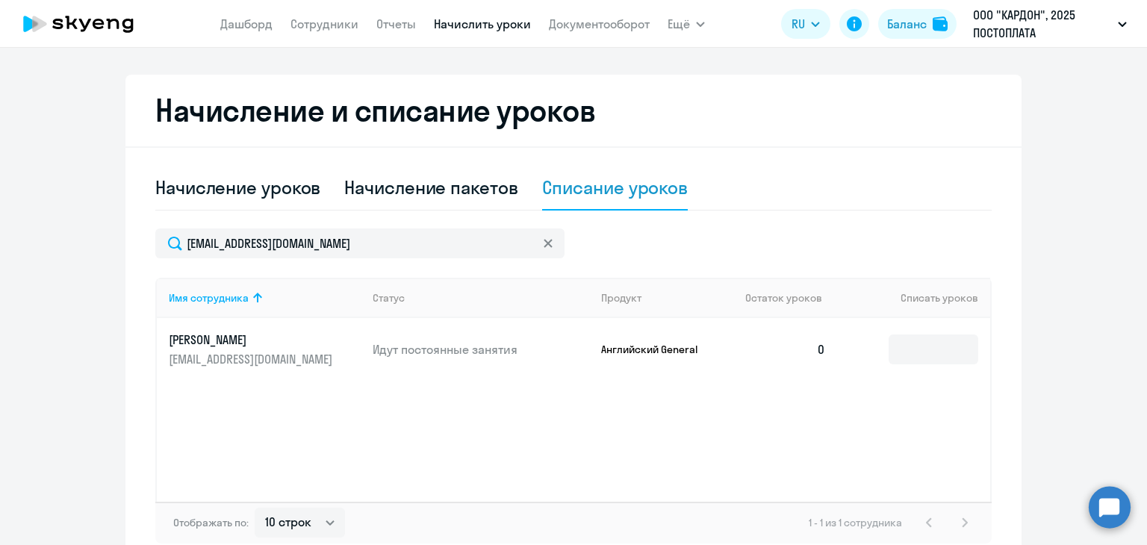
click at [115, 131] on ng-component "Рекомендуем создать шаблон автоначислений Уроки больше не придётся начислять вр…" at bounding box center [573, 132] width 1147 height 871
